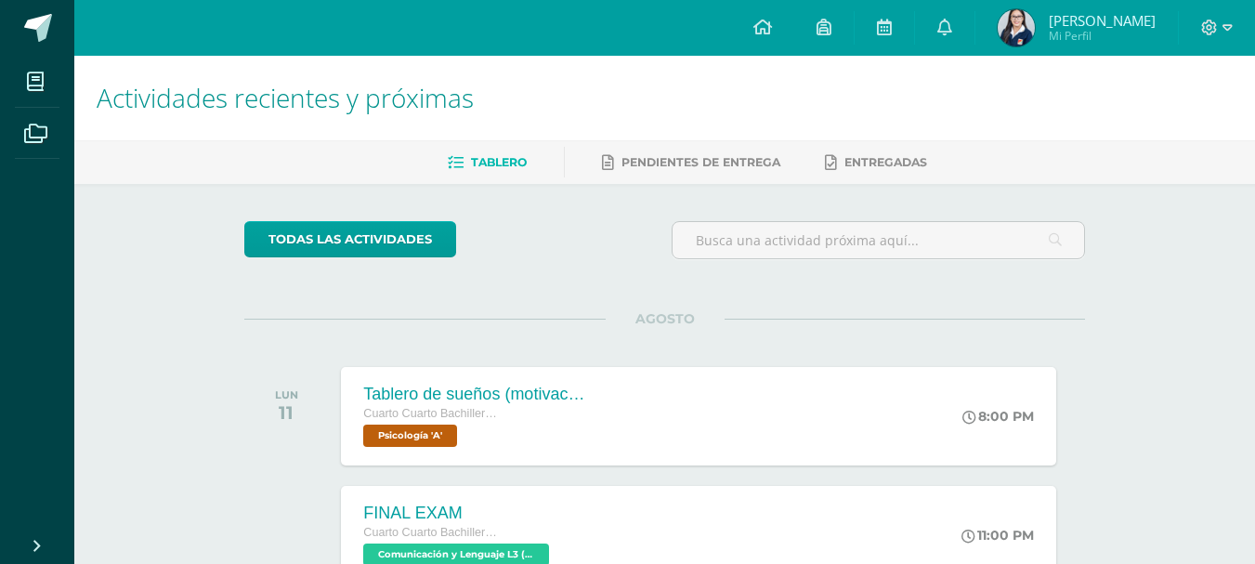
click at [1035, 20] on img at bounding box center [1016, 27] width 37 height 37
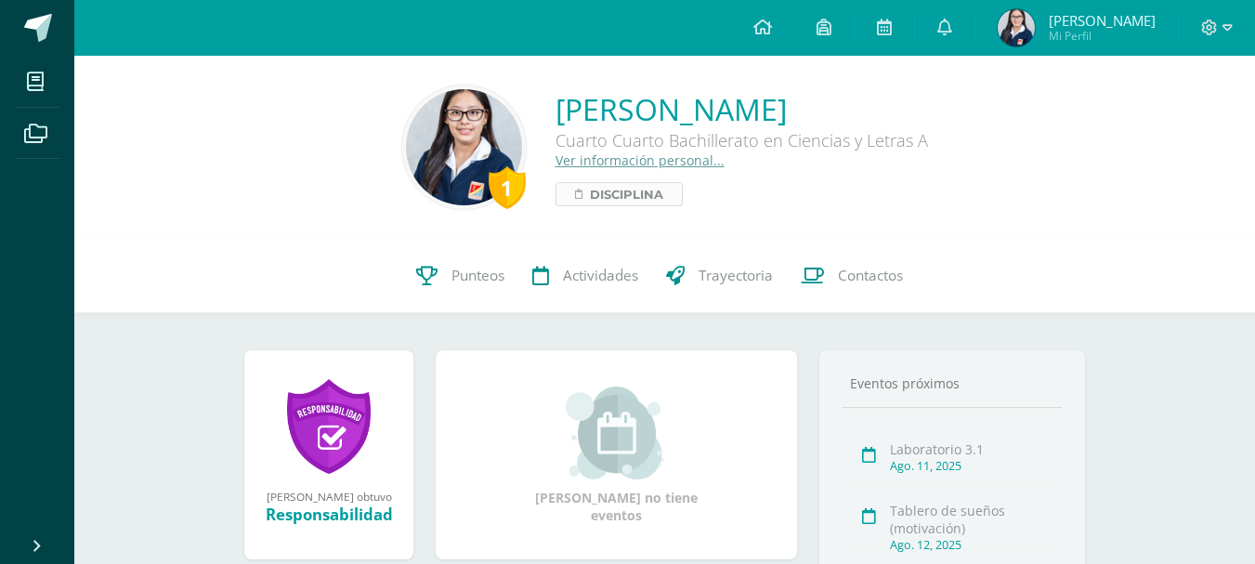
click at [613, 198] on span "Disciplina" at bounding box center [626, 194] width 73 height 22
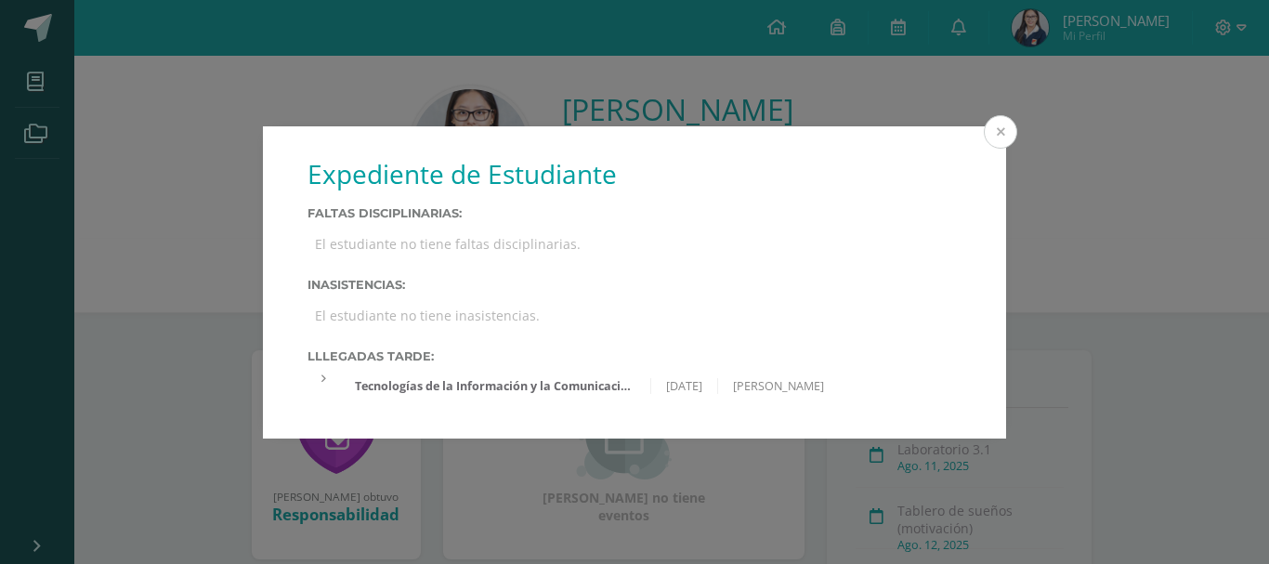
click at [1003, 134] on button at bounding box center [1000, 131] width 33 height 33
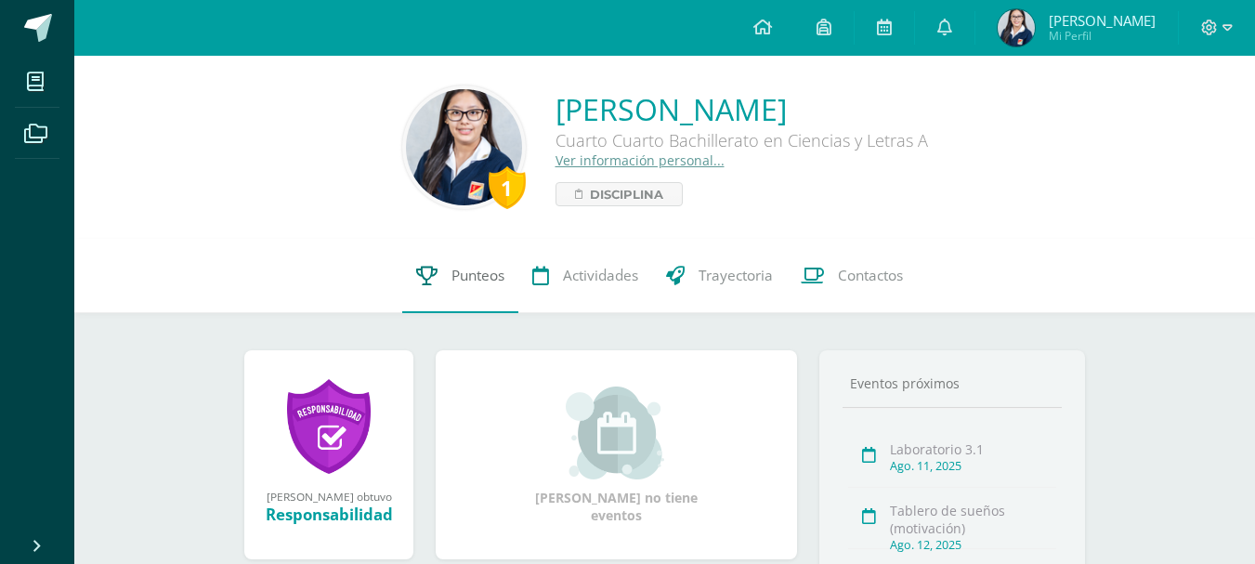
click at [475, 285] on span "Punteos" at bounding box center [478, 276] width 53 height 20
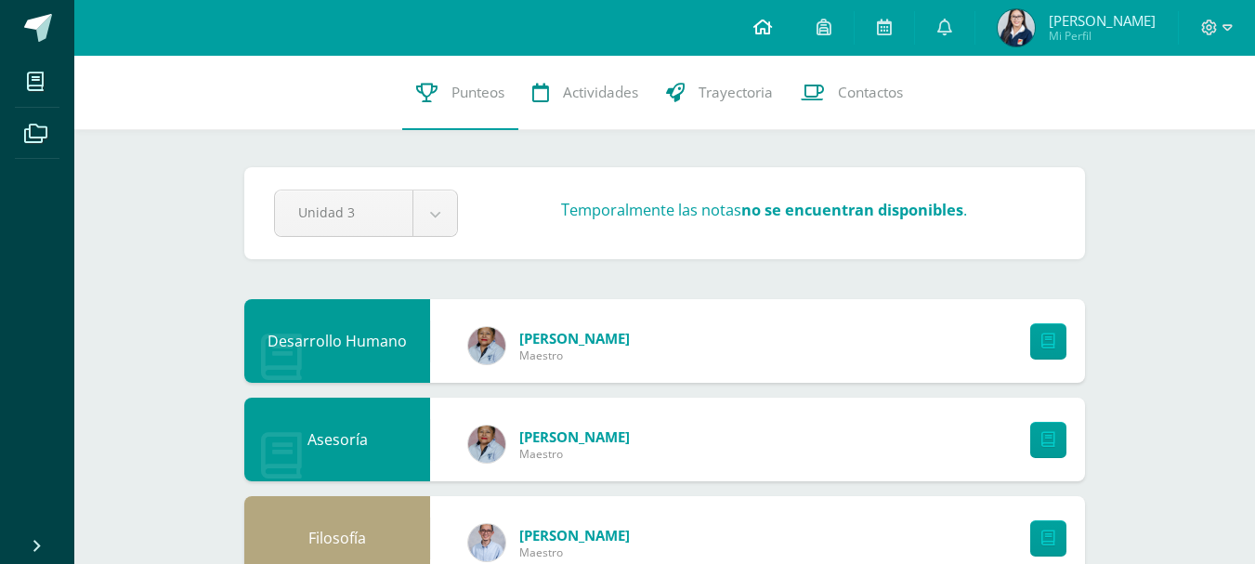
click at [772, 33] on icon at bounding box center [763, 27] width 19 height 17
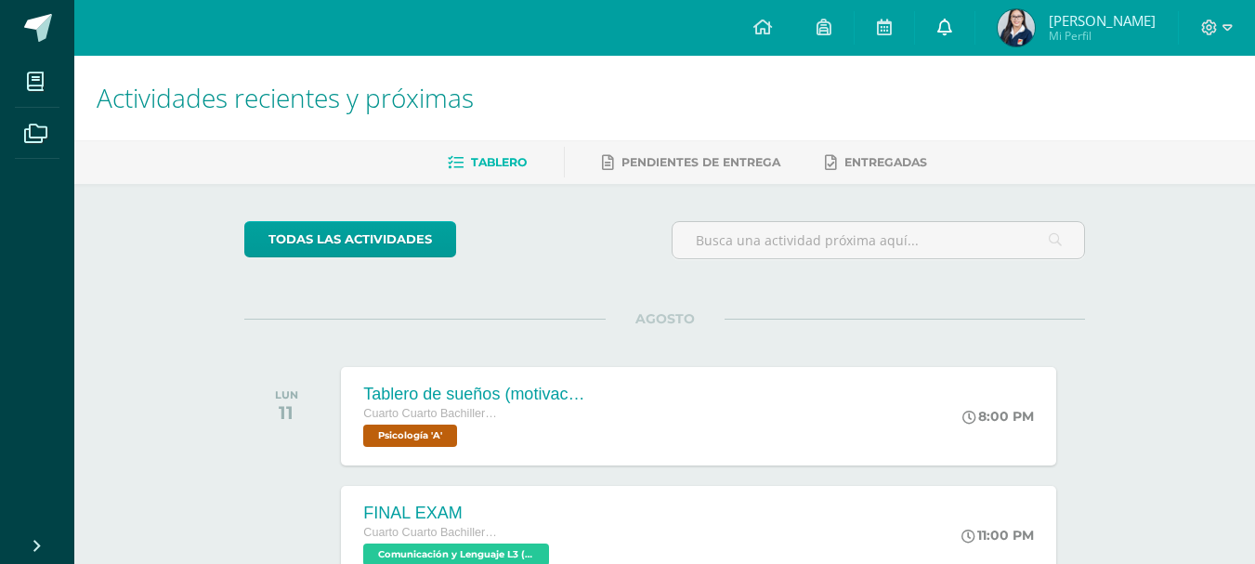
click at [975, 32] on link at bounding box center [944, 28] width 59 height 56
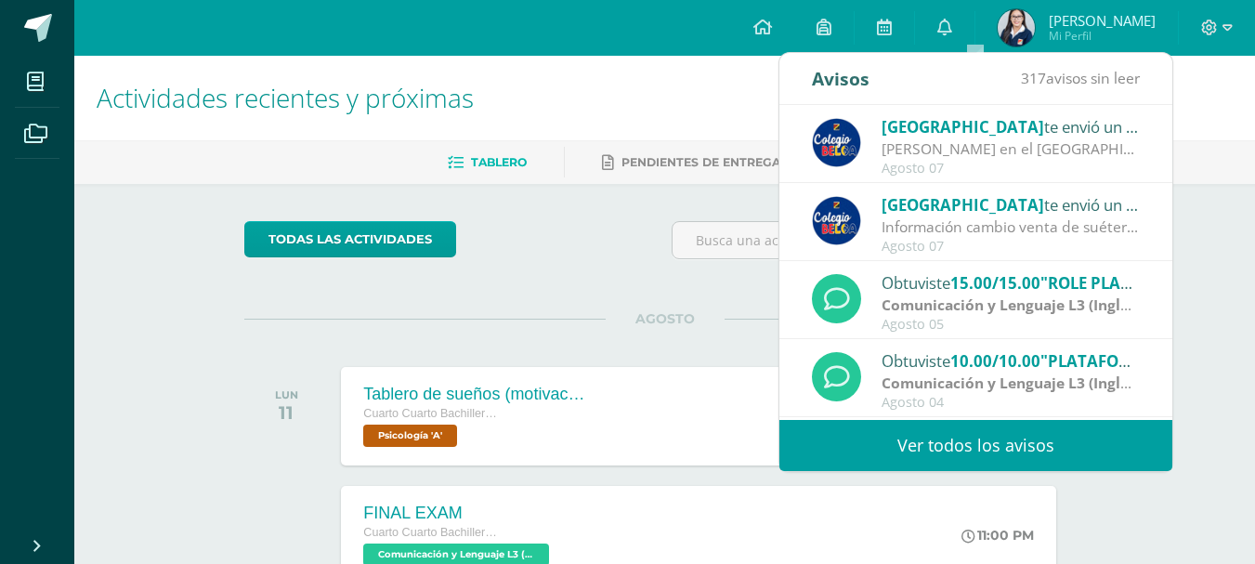
click at [1029, 437] on link "Ver todos los avisos" at bounding box center [976, 445] width 393 height 51
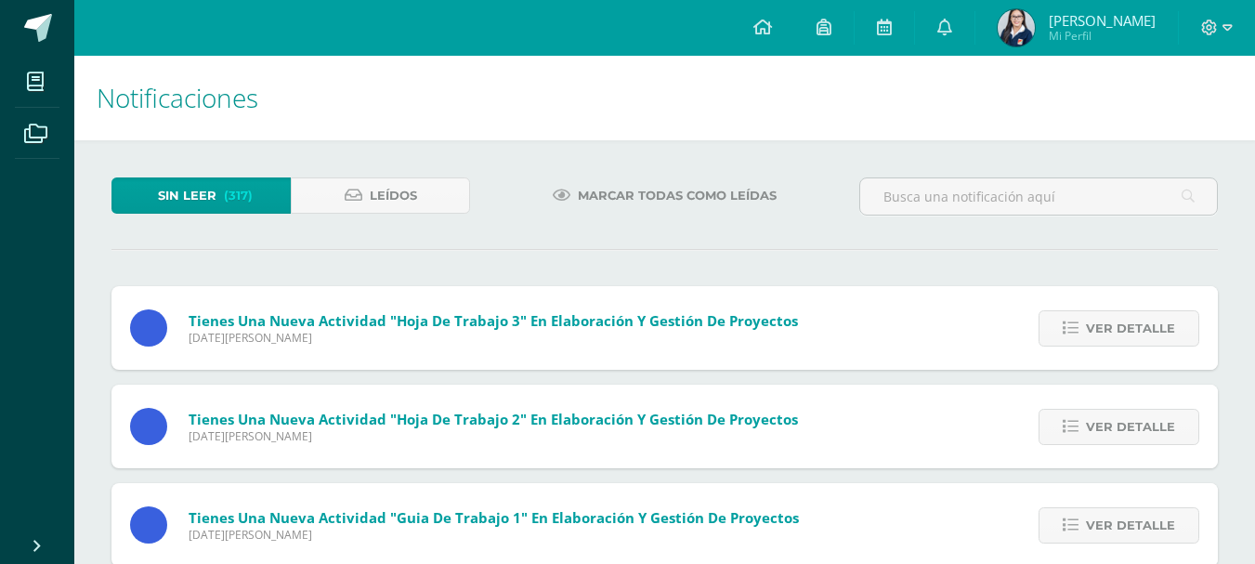
click at [995, 428] on div "Tienes una nueva actividad "Hoja de trabajo 2" En Elaboración y Gestión de Proy…" at bounding box center [665, 427] width 1107 height 84
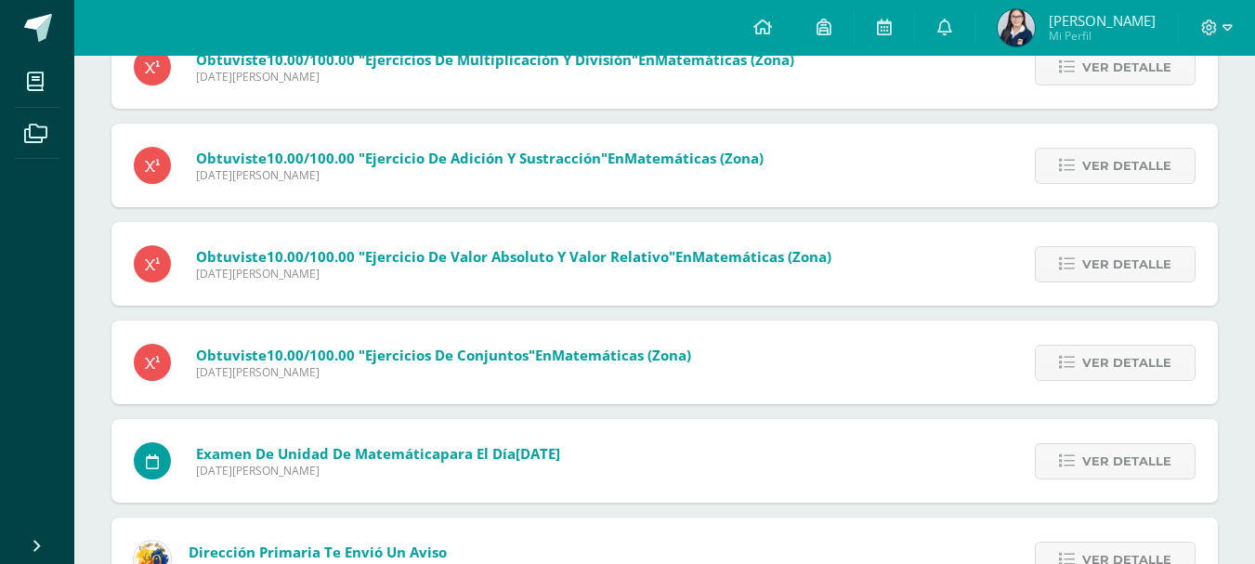
scroll to position [30970, 0]
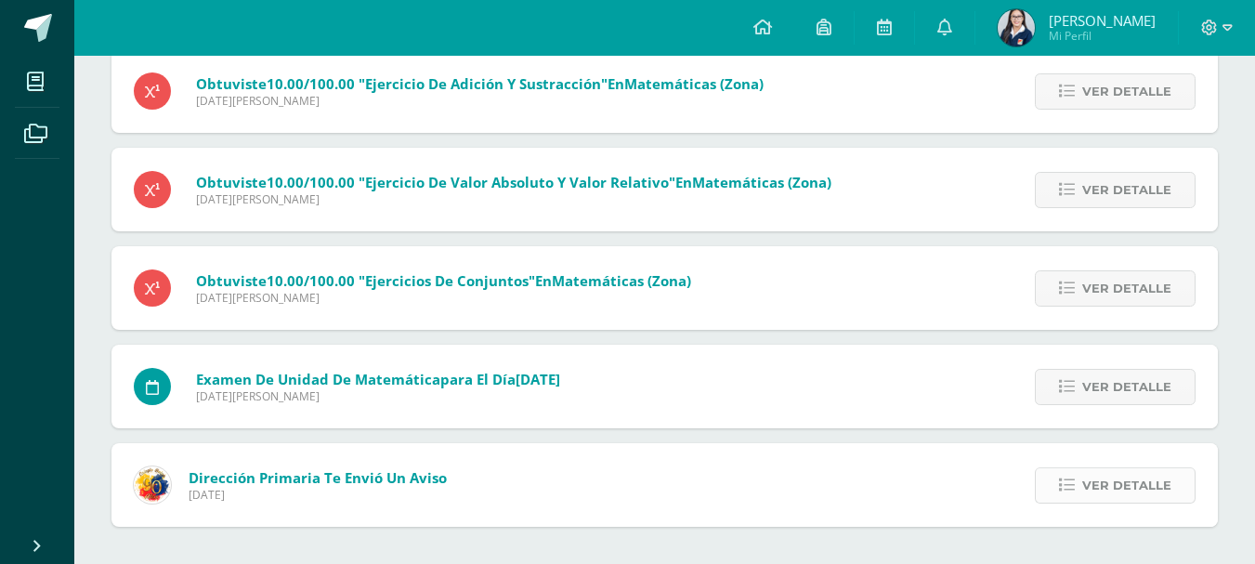
click at [1149, 491] on span "Ver detalle" at bounding box center [1127, 485] width 89 height 34
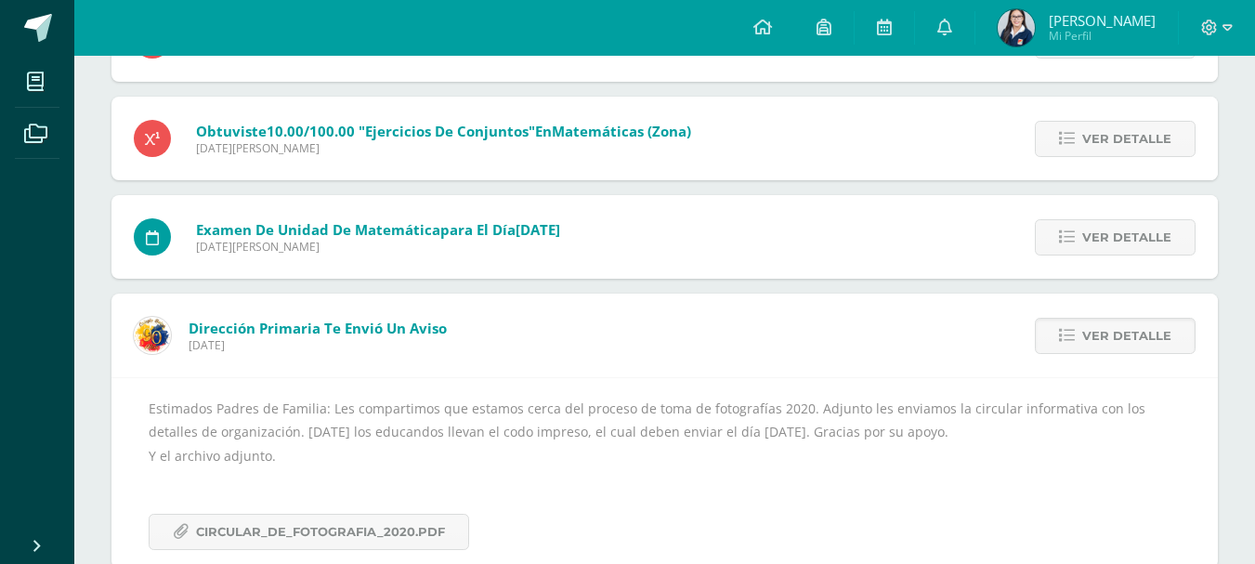
scroll to position [31063, 0]
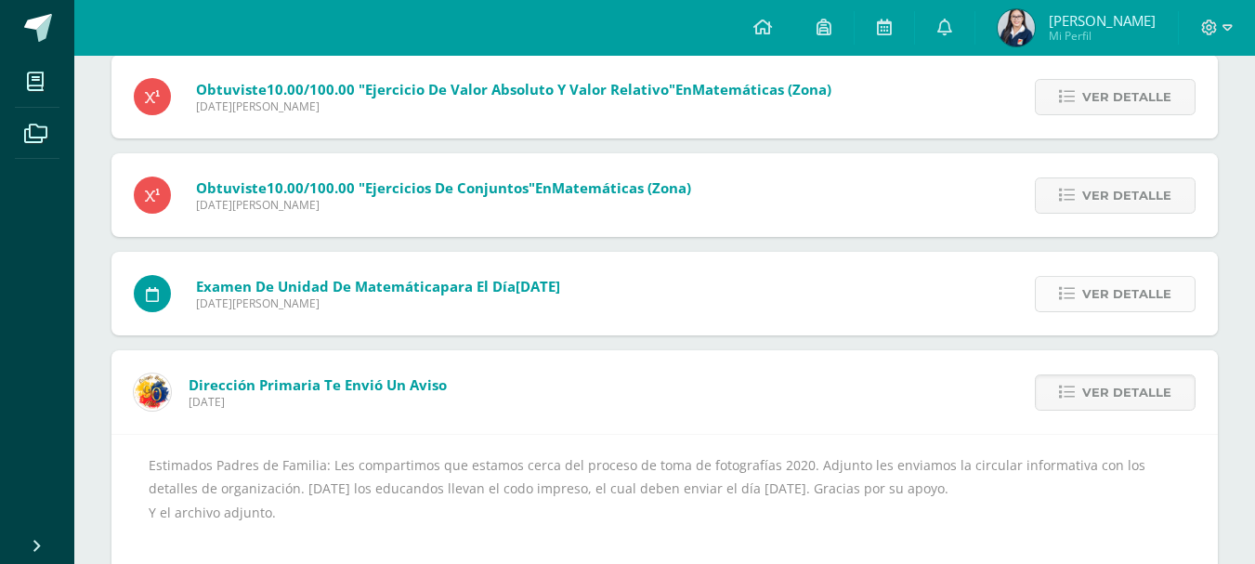
click at [1061, 293] on link "Ver detalle" at bounding box center [1115, 294] width 161 height 36
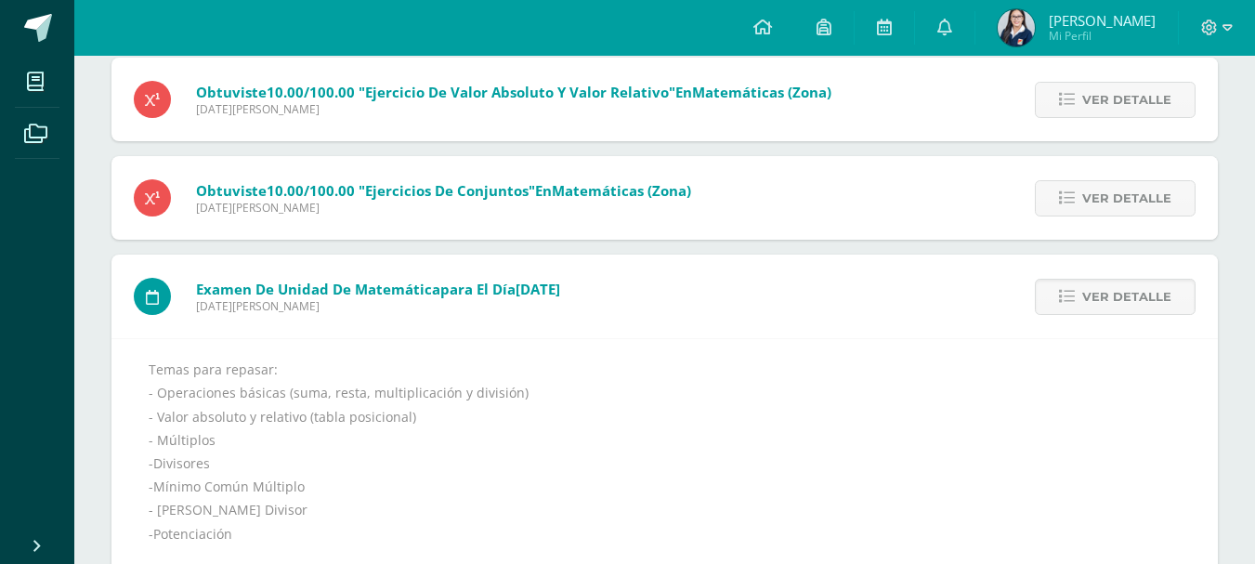
scroll to position [31028, 0]
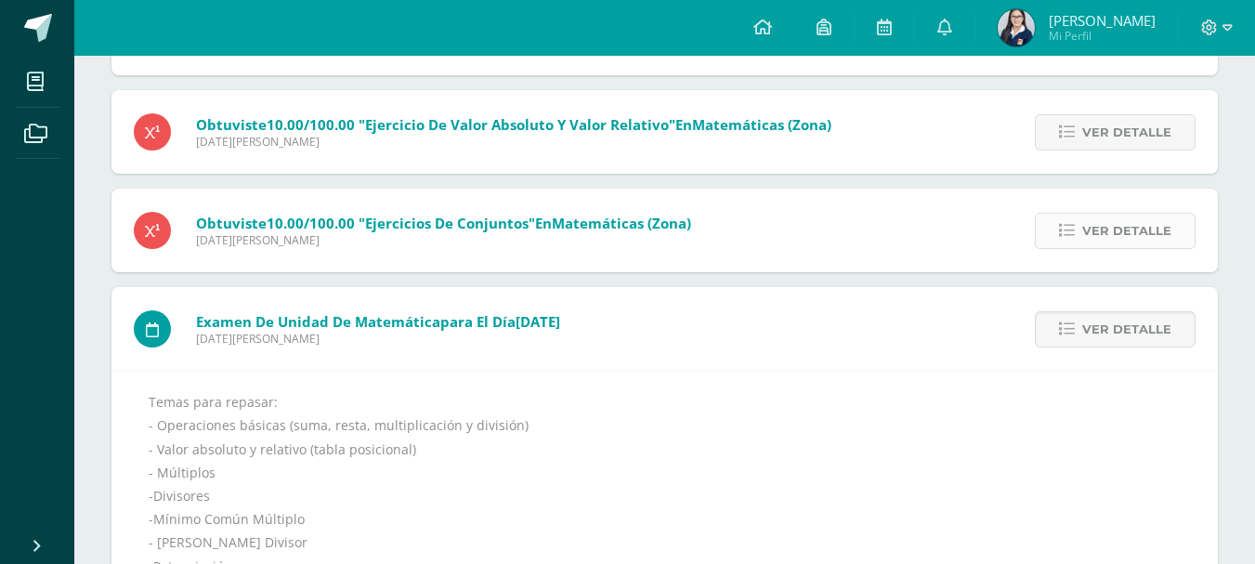
click at [1084, 227] on link "Ver detalle" at bounding box center [1115, 231] width 161 height 36
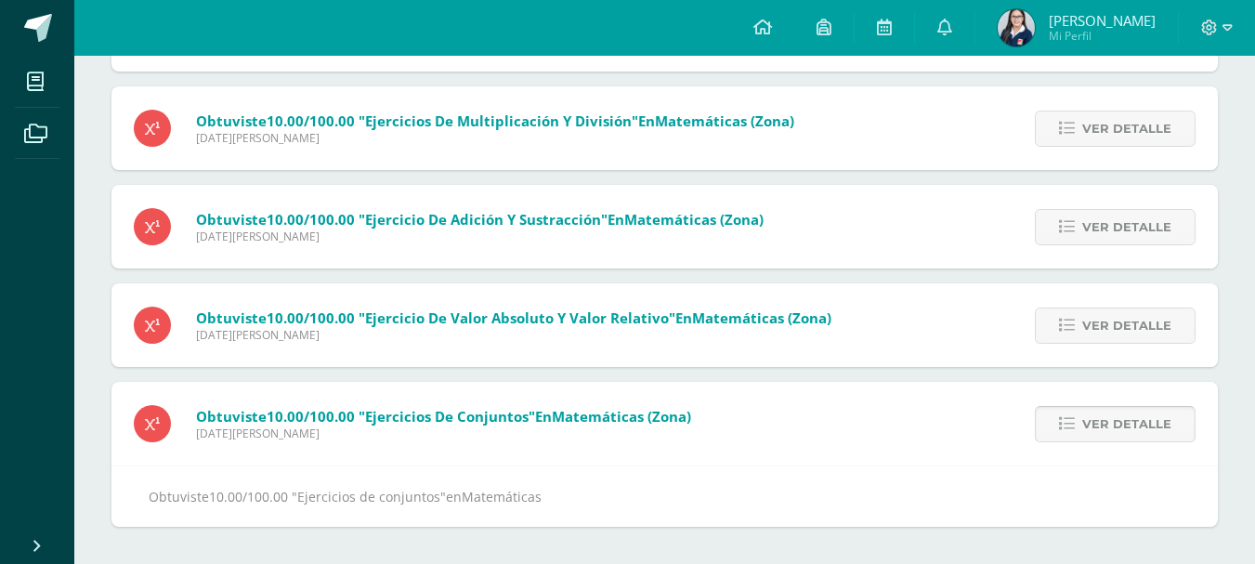
scroll to position [30834, 0]
click at [1086, 316] on span "Ver detalle" at bounding box center [1127, 326] width 89 height 34
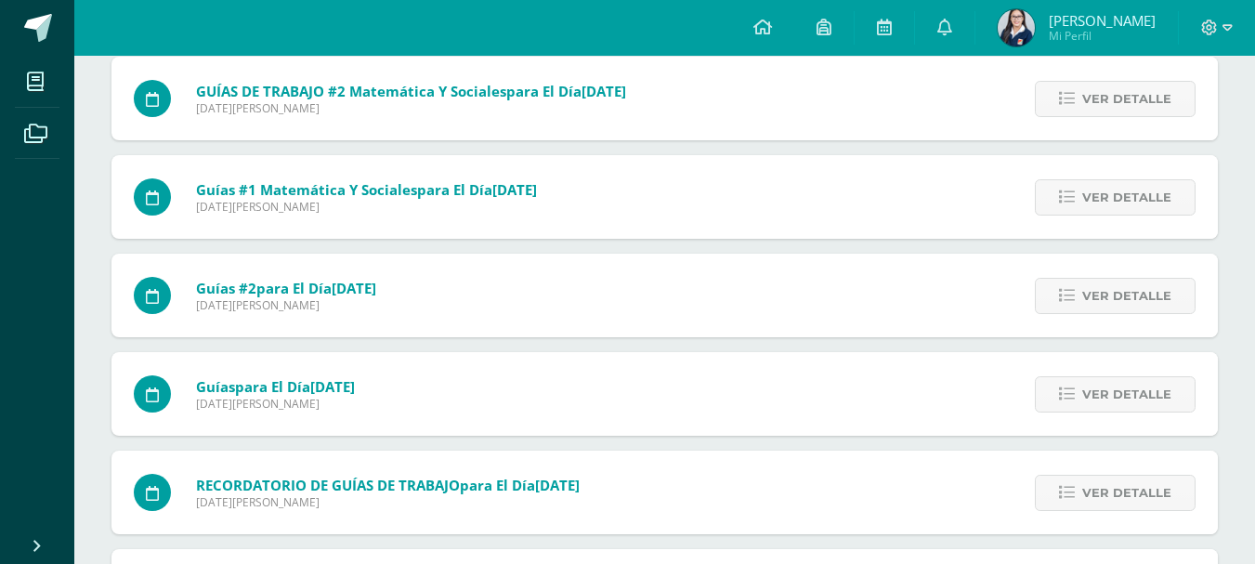
scroll to position [28877, 0]
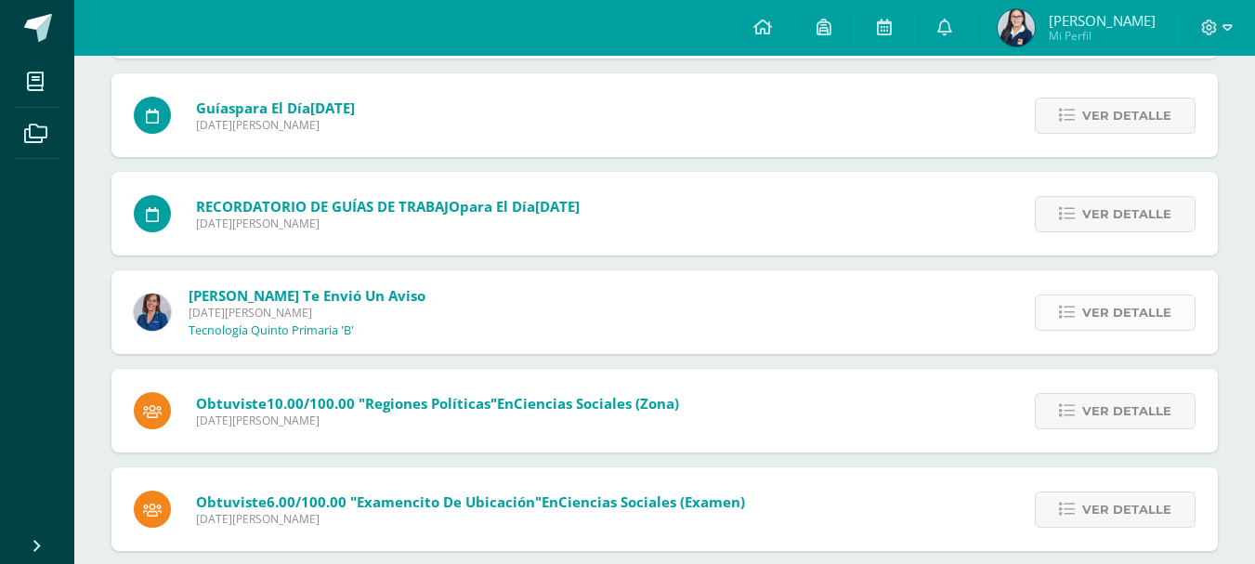
click at [1076, 323] on link "Ver detalle" at bounding box center [1115, 313] width 161 height 36
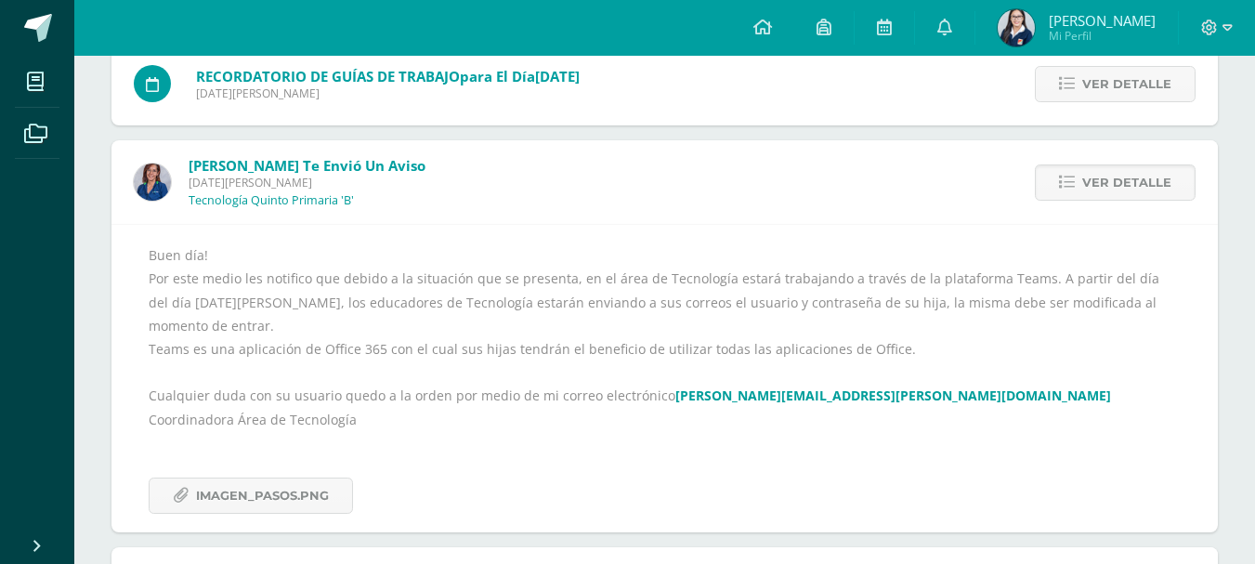
scroll to position [29156, 0]
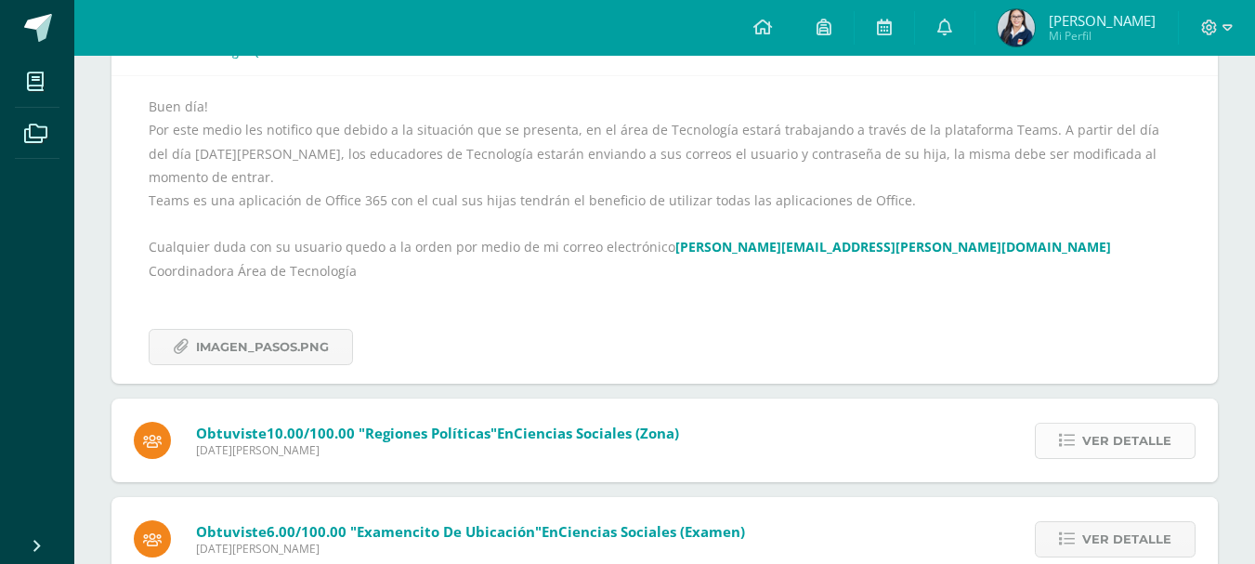
click at [1106, 431] on span "Ver detalle" at bounding box center [1127, 441] width 89 height 34
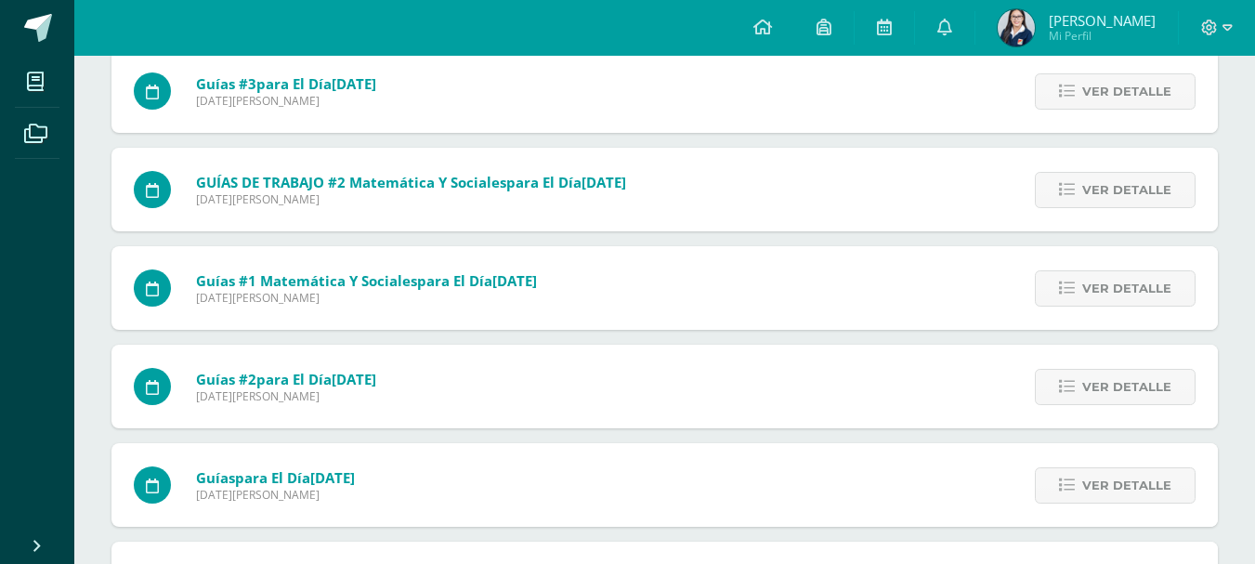
scroll to position [28515, 0]
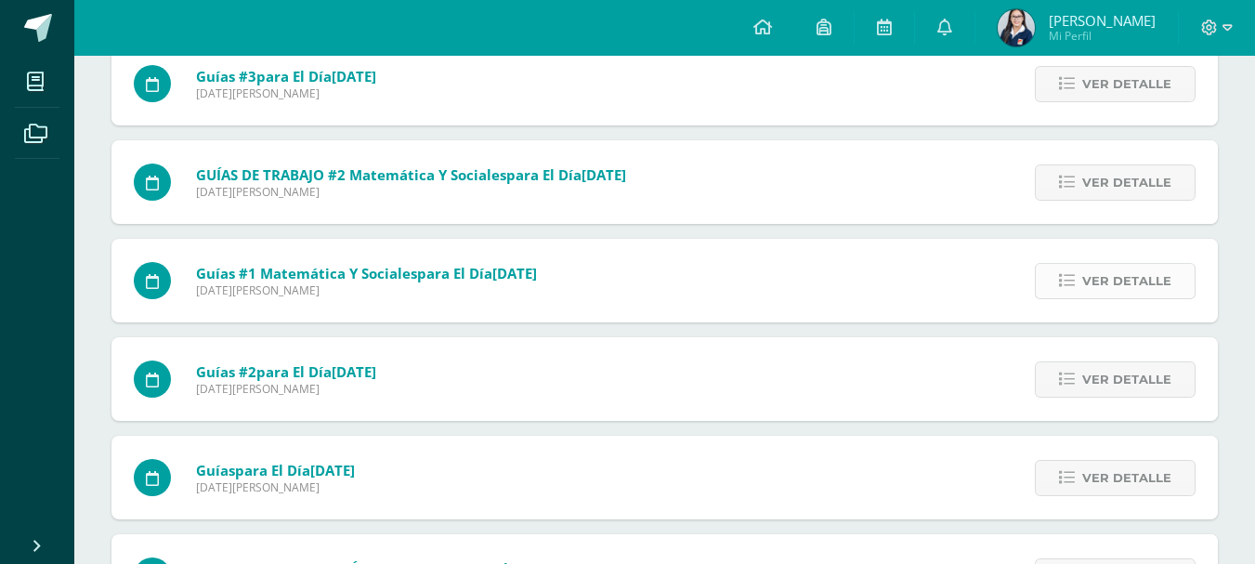
click at [1153, 283] on span "Ver detalle" at bounding box center [1127, 281] width 89 height 34
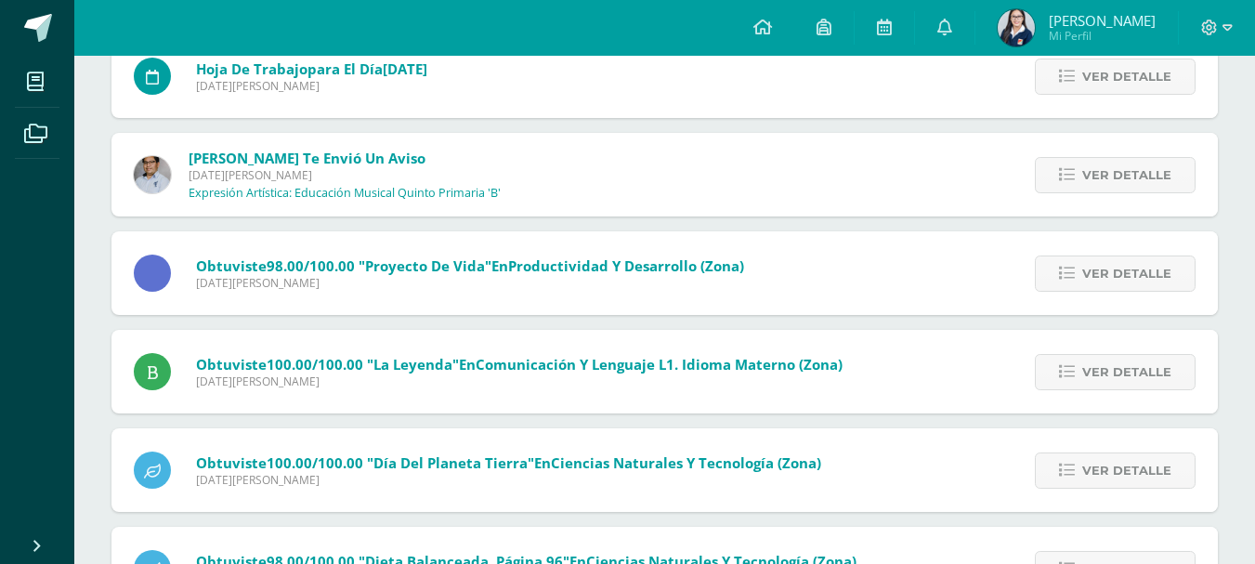
scroll to position [26656, 0]
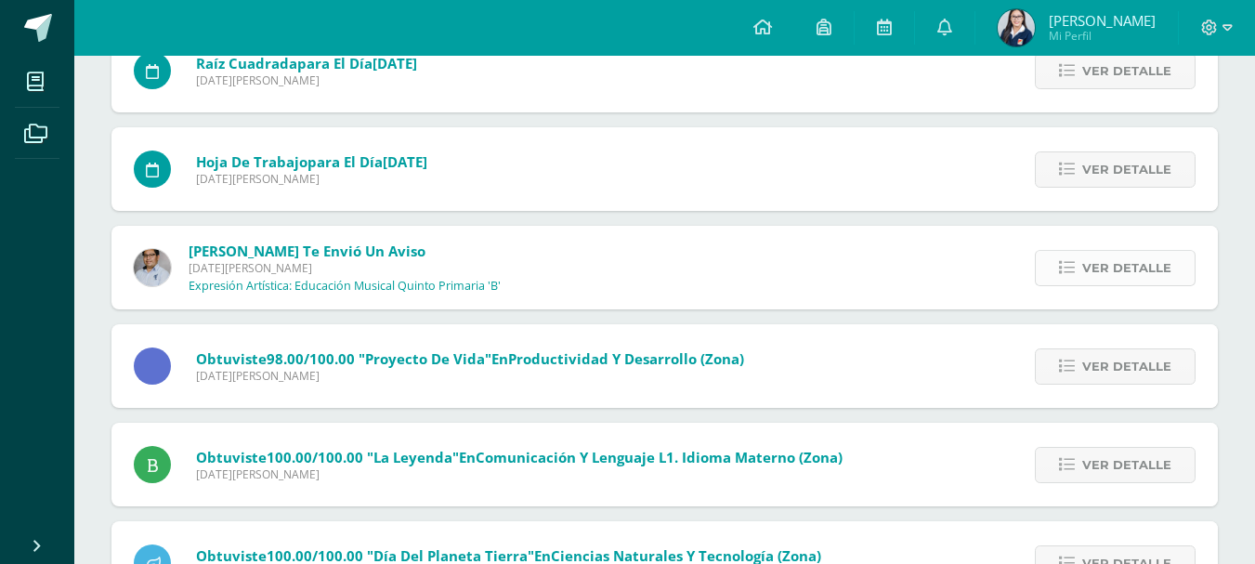
click at [1087, 269] on span "Ver detalle" at bounding box center [1127, 268] width 89 height 34
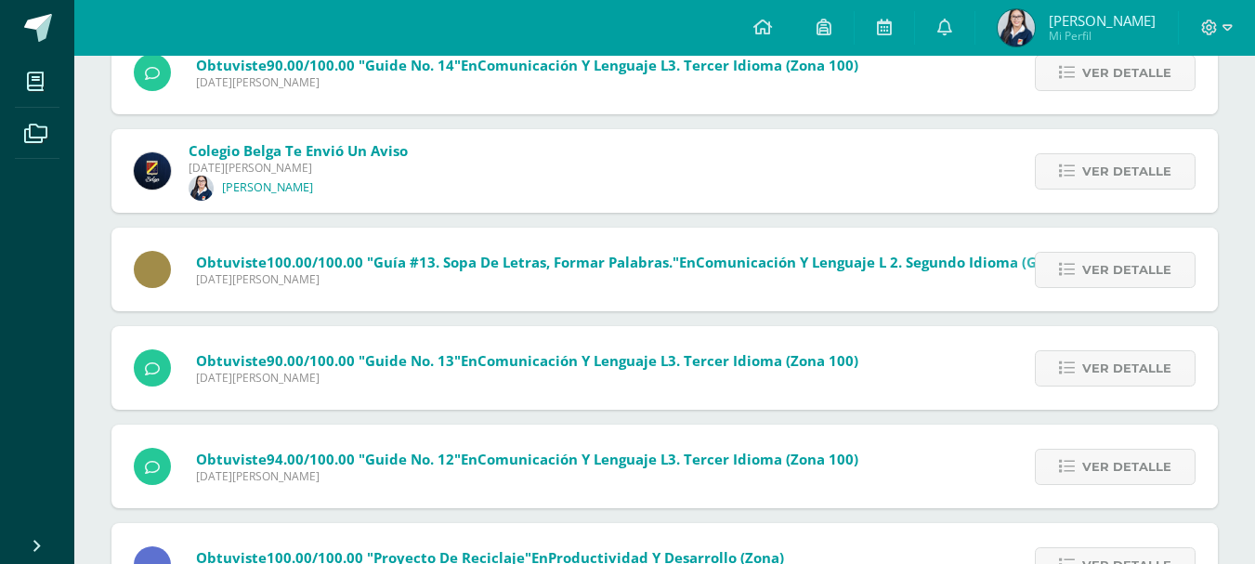
scroll to position [19222, 0]
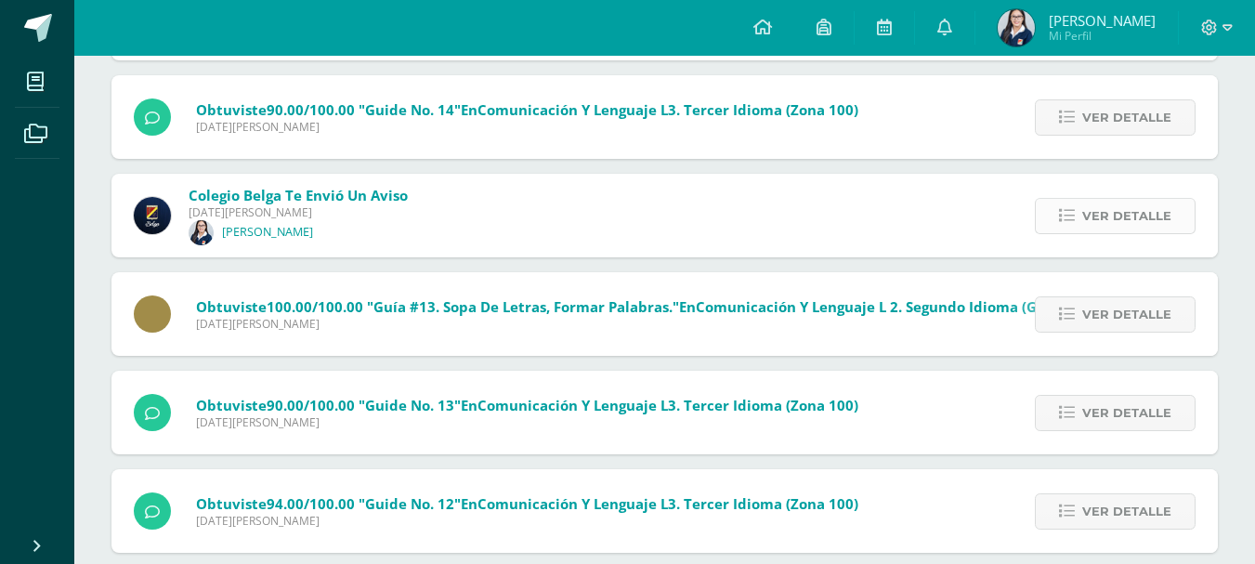
click at [1063, 202] on link "Ver detalle" at bounding box center [1115, 216] width 161 height 36
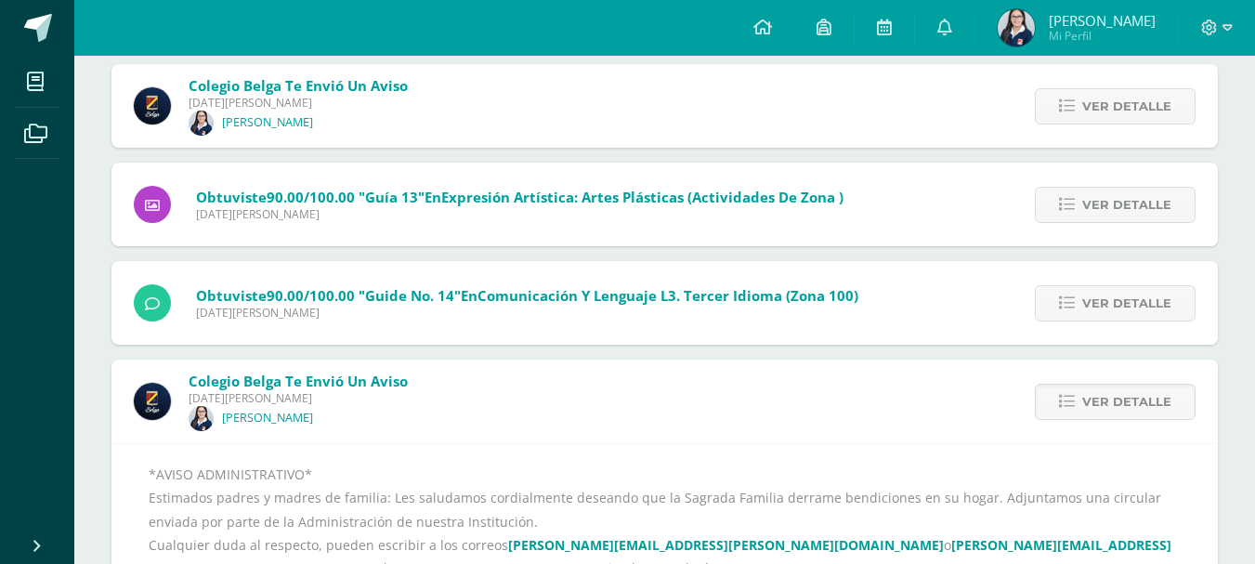
scroll to position [18943, 0]
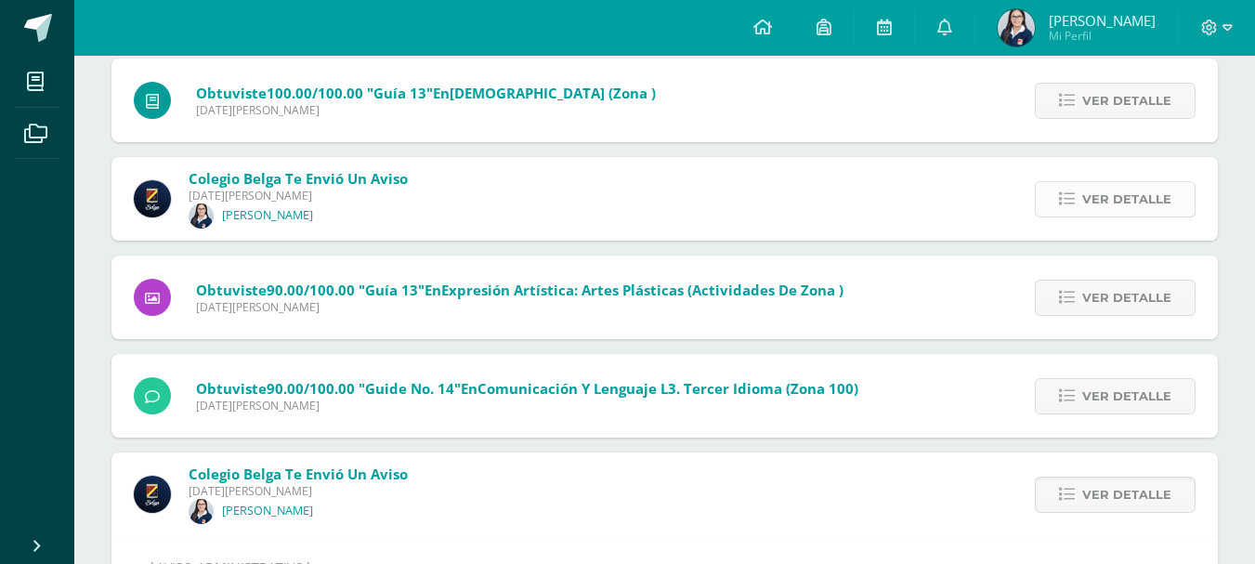
click at [1131, 198] on span "Ver detalle" at bounding box center [1127, 199] width 89 height 34
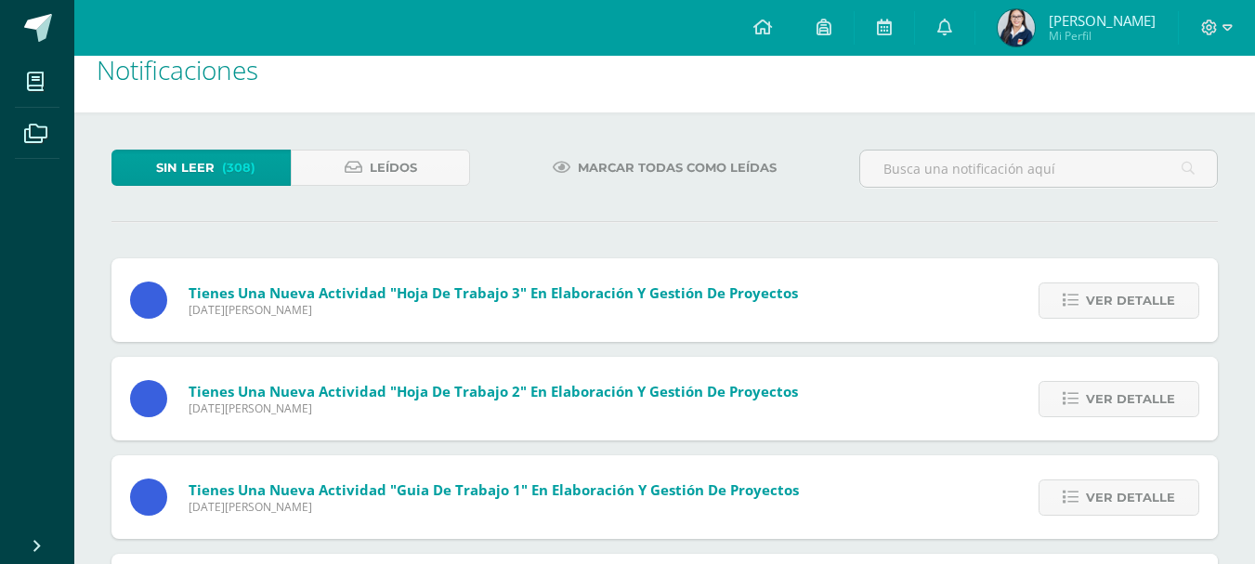
scroll to position [0, 0]
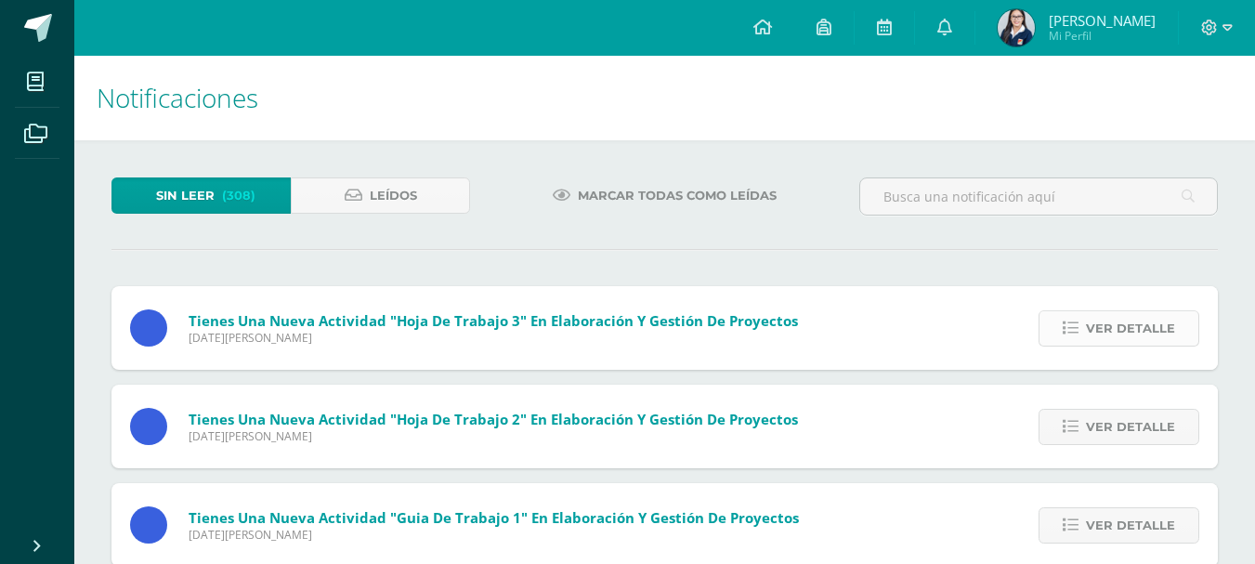
click at [1063, 317] on link "Ver detalle" at bounding box center [1119, 328] width 161 height 36
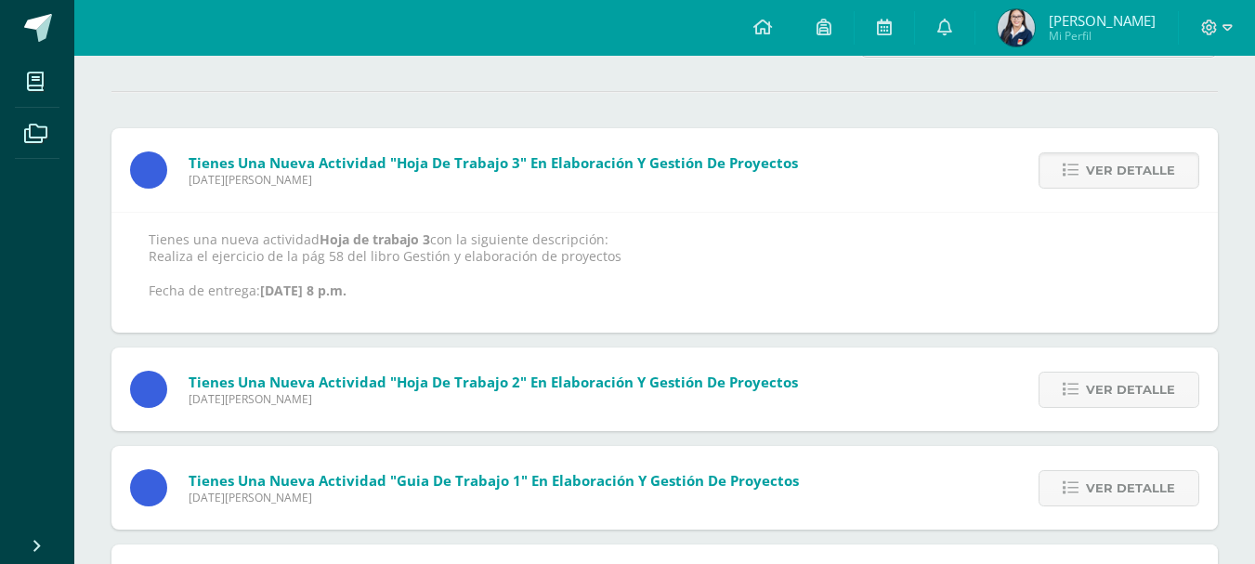
scroll to position [186, 0]
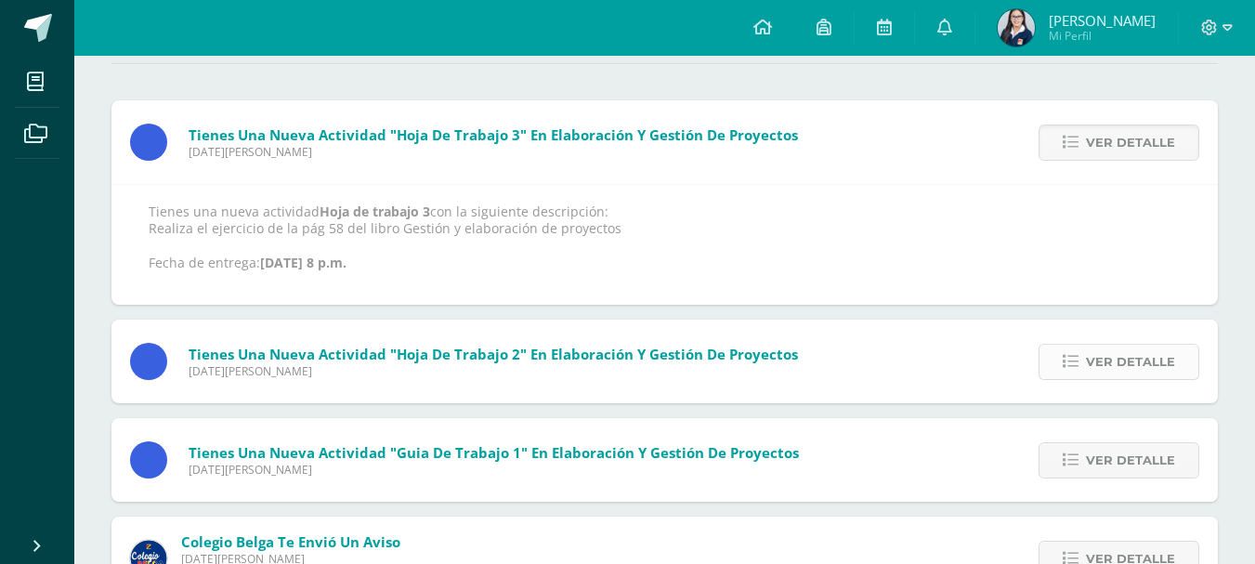
click at [1075, 357] on icon at bounding box center [1071, 362] width 16 height 16
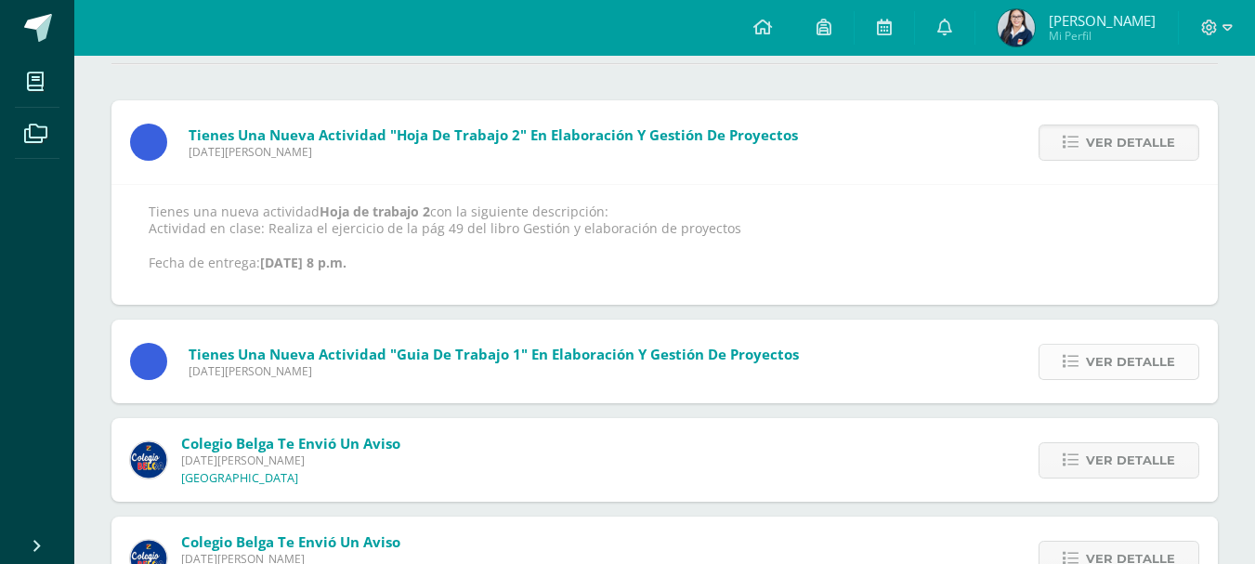
click at [1069, 351] on link "Ver detalle" at bounding box center [1119, 362] width 161 height 36
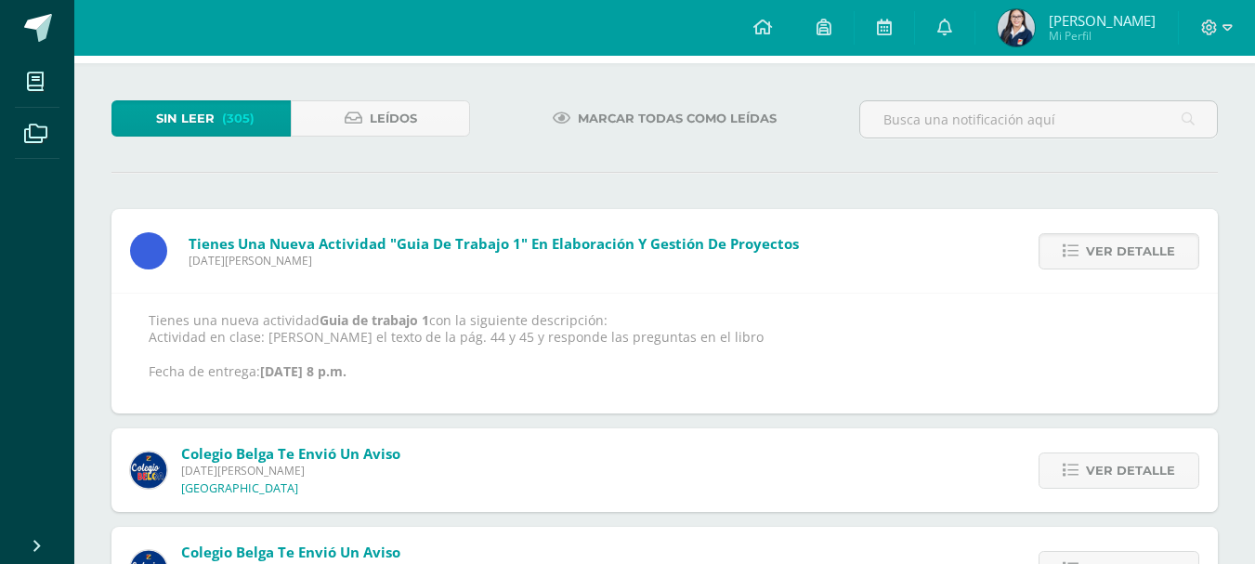
scroll to position [0, 0]
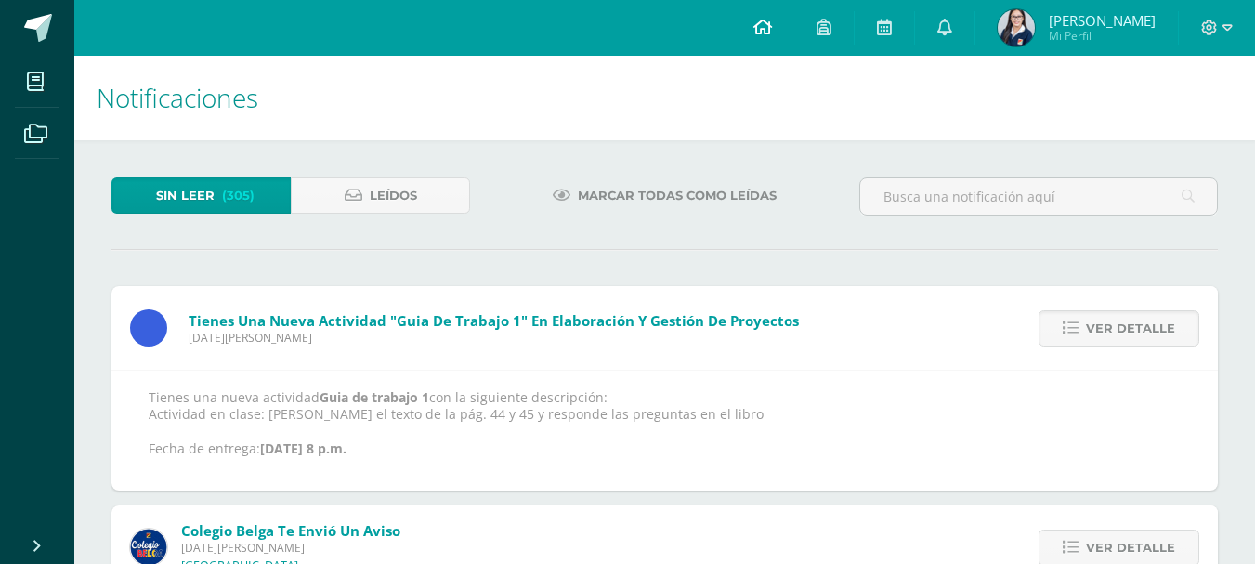
click at [772, 19] on icon at bounding box center [763, 27] width 19 height 17
